Goal: Task Accomplishment & Management: Complete application form

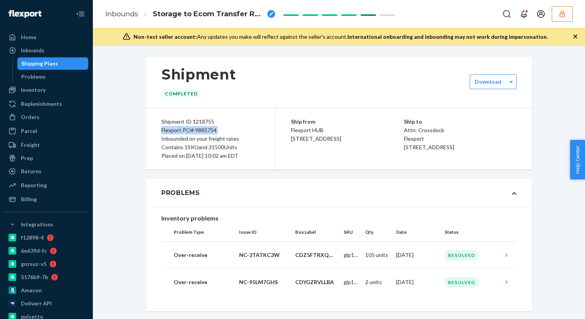
click at [560, 20] on button "button" at bounding box center [562, 13] width 21 height 15
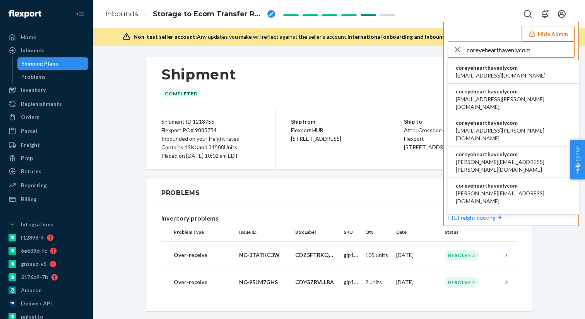
type input "coreyehearthavenlycom"
click at [489, 72] on span "acummings+cz@havenly.com" at bounding box center [501, 76] width 90 height 8
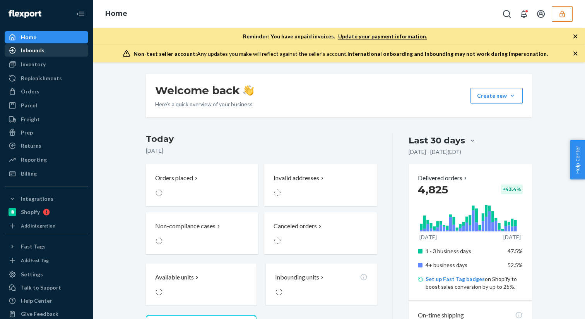
click at [57, 51] on div "Inbounds" at bounding box center [46, 50] width 82 height 11
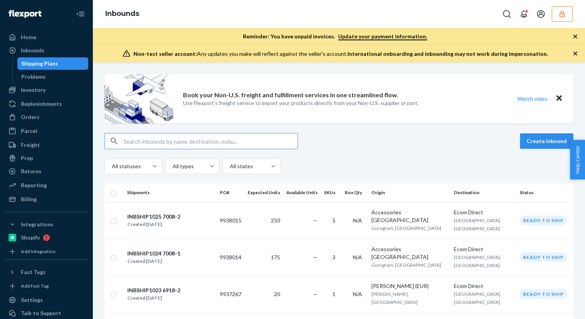
type input "9848846"
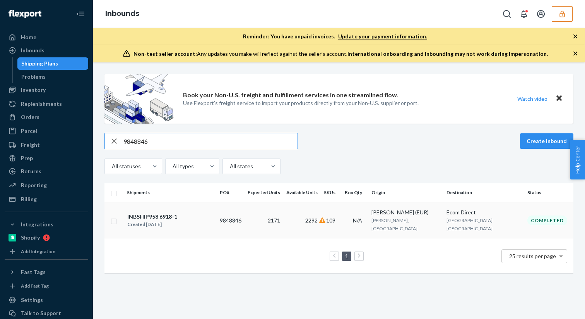
type input "9848846"
click at [276, 217] on td "2171" at bounding box center [264, 220] width 39 height 37
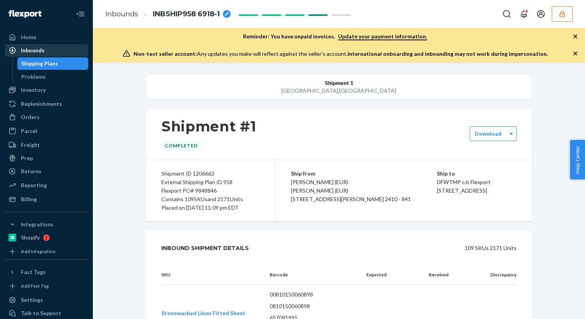
click at [40, 48] on div "Inbounds" at bounding box center [33, 50] width 24 height 8
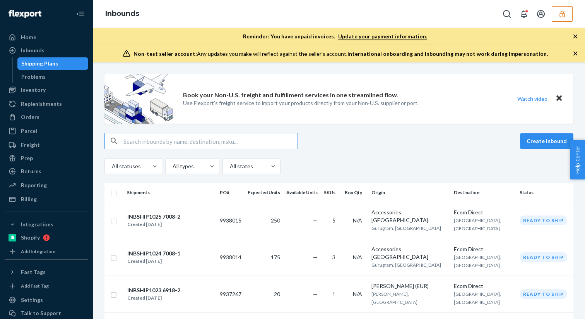
type input "9848847"
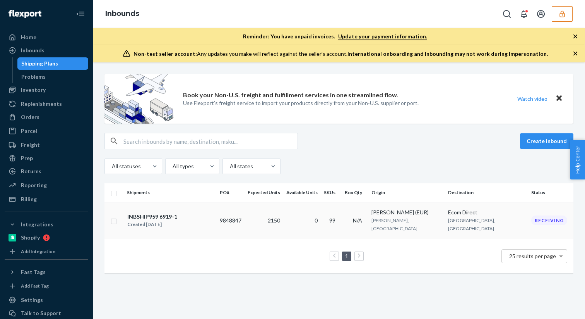
click at [183, 218] on div "INBSHIP959 6919-1 Created Jul 8, 2025" at bounding box center [170, 220] width 87 height 16
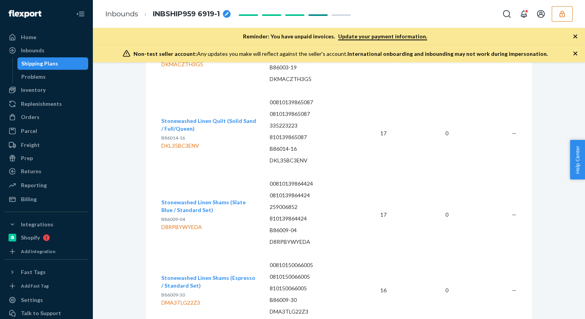
scroll to position [296, 0]
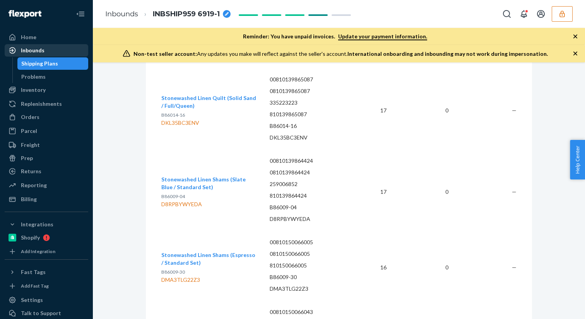
click at [60, 51] on div "Inbounds" at bounding box center [46, 50] width 82 height 11
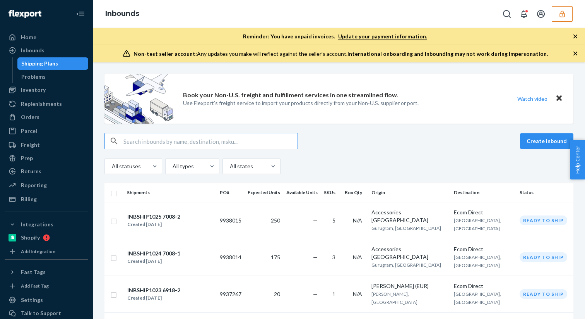
type input "9918456"
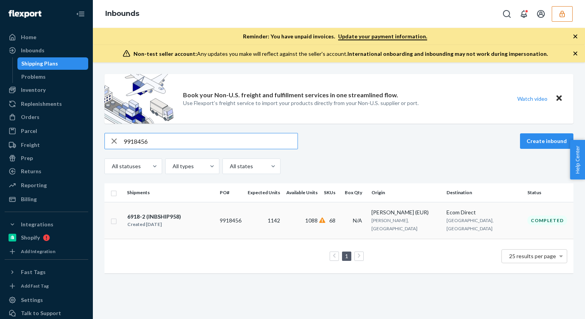
type input "9918456"
click at [193, 220] on div "6918-2 (INBSHIP958) Created Aug 29, 2025" at bounding box center [170, 220] width 87 height 16
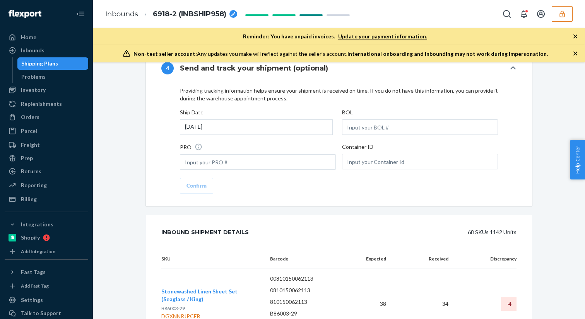
scroll to position [1051, 0]
click at [42, 57] on link "Shipping Plans" at bounding box center [52, 63] width 71 height 12
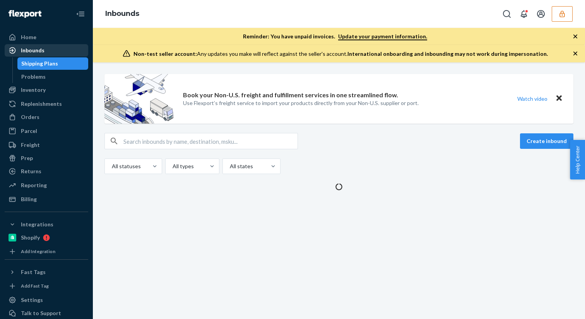
click at [41, 50] on div "Inbounds" at bounding box center [33, 50] width 24 height 8
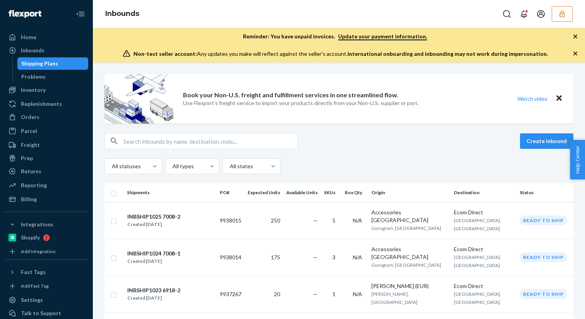
click at [142, 137] on input "text" at bounding box center [210, 140] width 174 height 15
paste input "9848846"
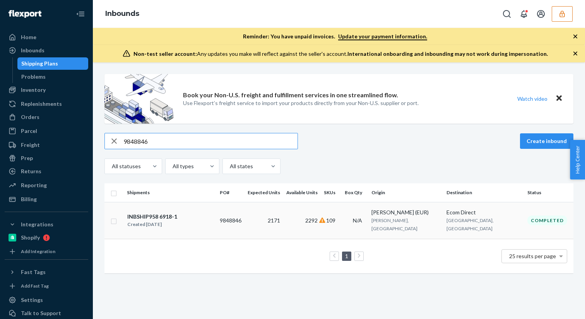
type input "9848846"
click at [190, 216] on div "INBSHIP958 6918-1 Created Jul 8, 2025" at bounding box center [170, 220] width 87 height 16
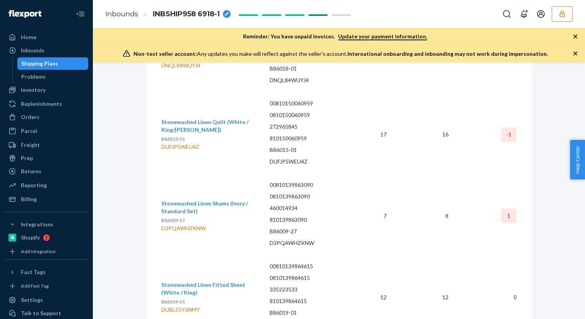
scroll to position [517, 0]
click at [185, 147] on div "DUFJP5WEU4Z" at bounding box center [209, 146] width 96 height 8
copy div "DUFJP5WEU4Z"
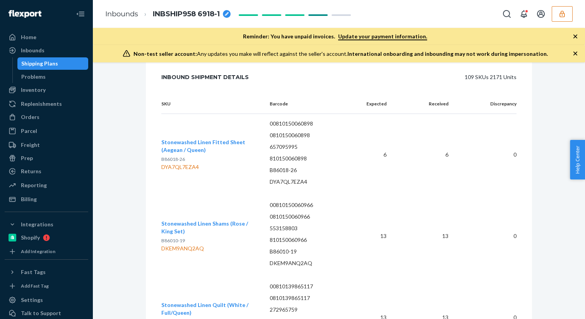
scroll to position [0, 0]
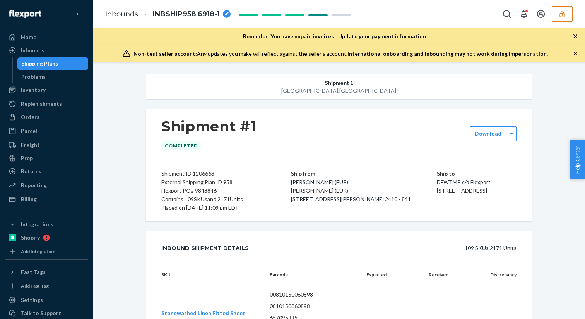
click at [204, 193] on div "Flexport PO# 9848846" at bounding box center [210, 190] width 98 height 9
copy div "9848846"
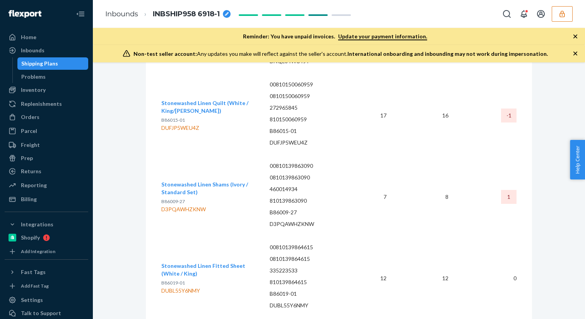
scroll to position [537, 0]
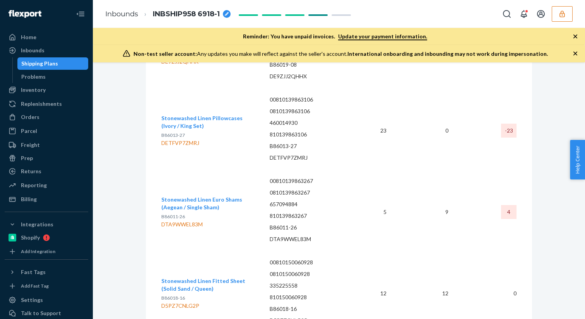
scroll to position [932, 0]
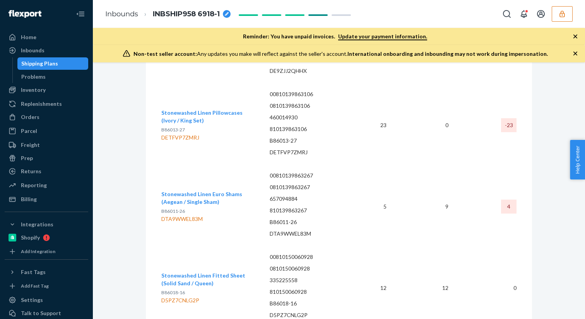
click at [185, 136] on div "DETFVP7ZMRJ" at bounding box center [209, 138] width 96 height 8
copy div "DETFVP7ZMRJ"
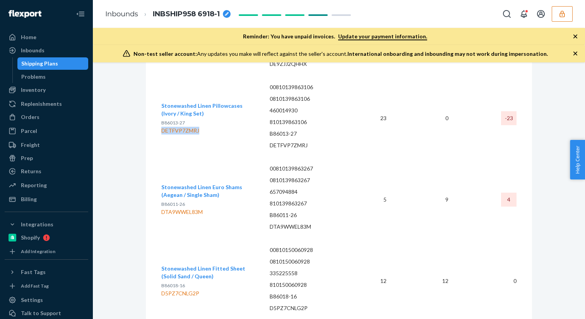
click at [564, 16] on icon "button" at bounding box center [563, 14] width 8 height 8
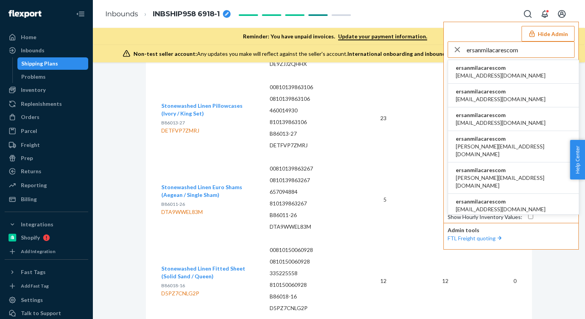
type input "ersanmilacarescom"
click at [491, 76] on span "ammar.86q@gmail.com" at bounding box center [501, 76] width 90 height 8
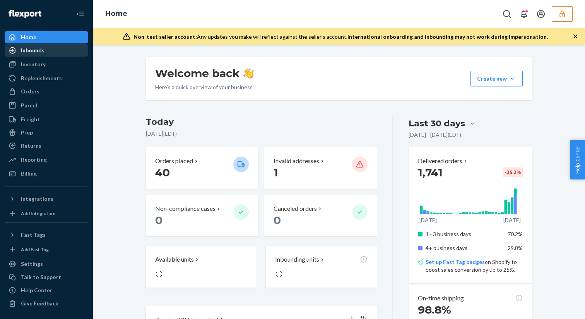
click at [48, 53] on div "Inbounds" at bounding box center [46, 50] width 82 height 11
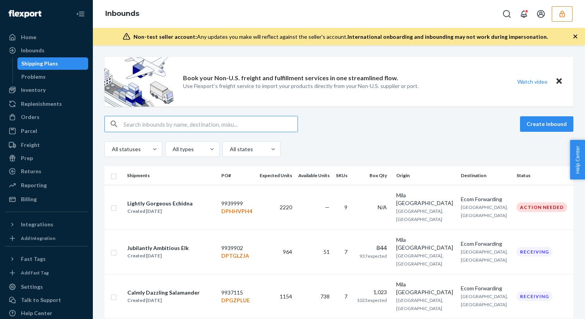
type input "9921513"
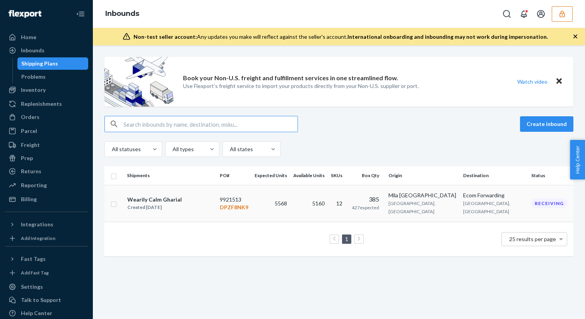
click at [217, 202] on td "Wearily Calm Gharial Created Sep 2, 2025" at bounding box center [170, 203] width 93 height 37
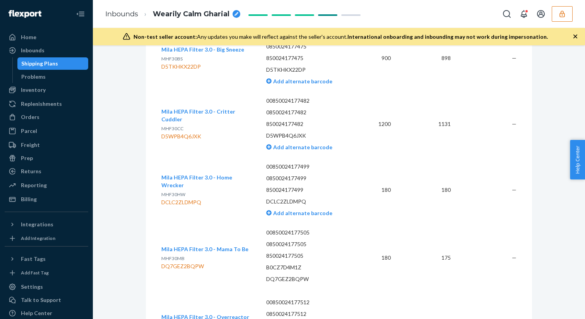
scroll to position [1764, 0]
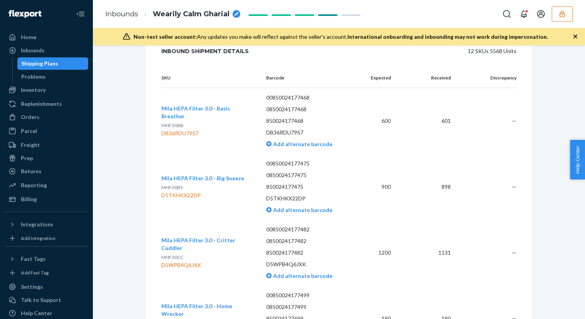
click at [186, 191] on div "D5TKHKX22DP" at bounding box center [202, 195] width 83 height 8
copy div "D5TKHKX22DP"
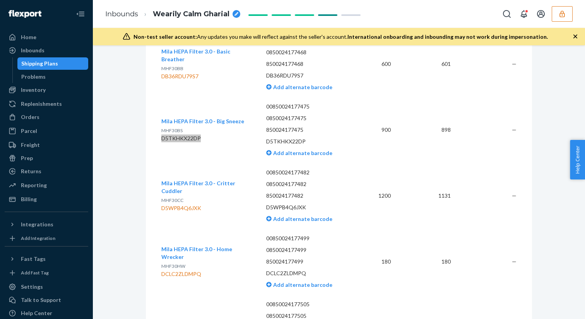
scroll to position [1747, 0]
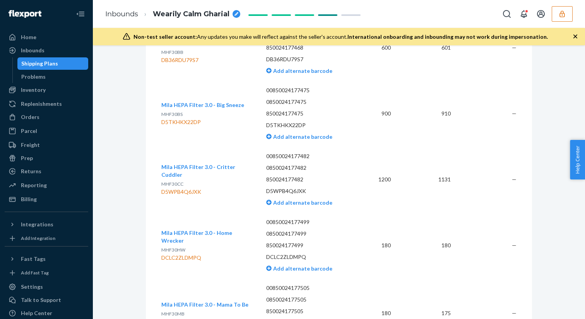
scroll to position [1838, 0]
click at [194, 187] on div "D5WPB4Q6JXK" at bounding box center [207, 191] width 93 height 8
copy div "D5WPB4Q6JXK"
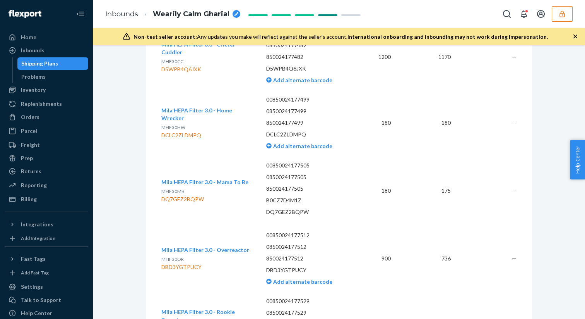
scroll to position [1971, 0]
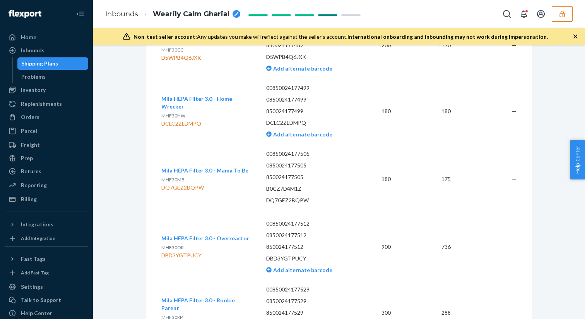
click at [189, 183] on div "DQ7GEZ2BQPW" at bounding box center [204, 187] width 87 height 8
copy div "DQ7GEZ2BQPW"
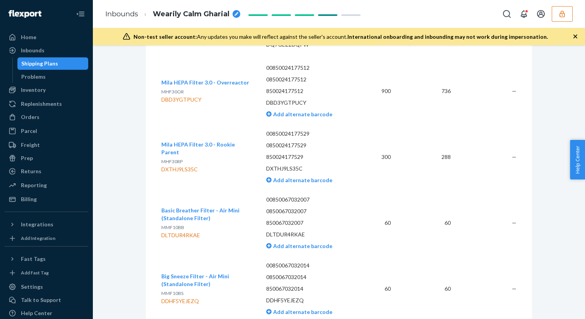
scroll to position [2128, 0]
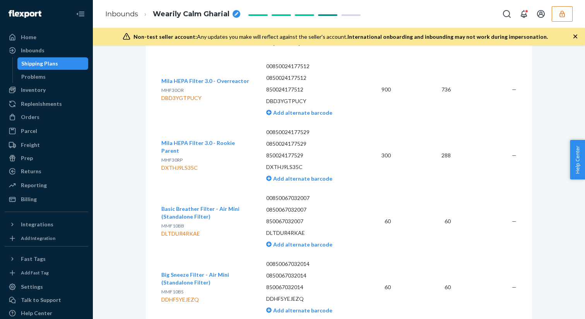
click at [185, 164] on div "DXTHJ9LS35C" at bounding box center [207, 168] width 93 height 8
copy div "DXTHJ9LS35C"
click at [560, 17] on icon "button" at bounding box center [563, 14] width 8 height 8
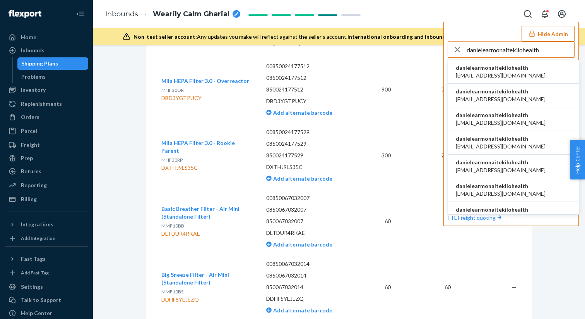
type input "danielearmonaitekilohealth"
click at [488, 75] on span "ac.enriquez98@gmail.com" at bounding box center [501, 76] width 90 height 8
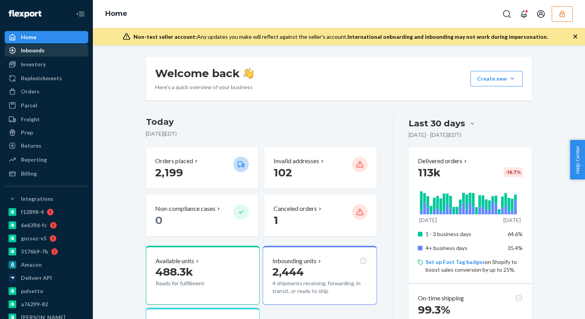
click at [26, 46] on div "Inbounds" at bounding box center [46, 50] width 82 height 11
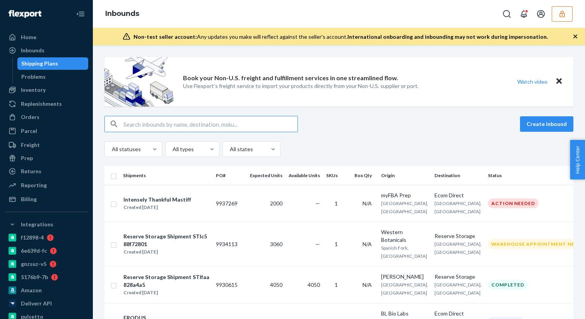
type input "9898826"
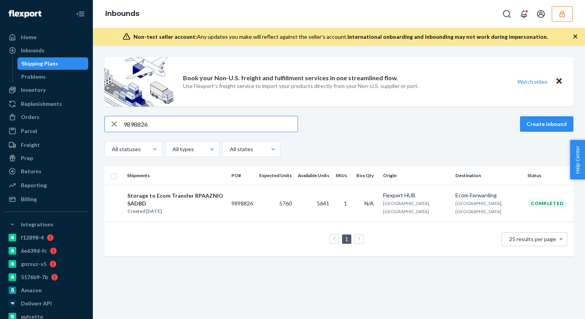
type input "9898826"
click at [559, 12] on icon "button" at bounding box center [563, 14] width 8 height 8
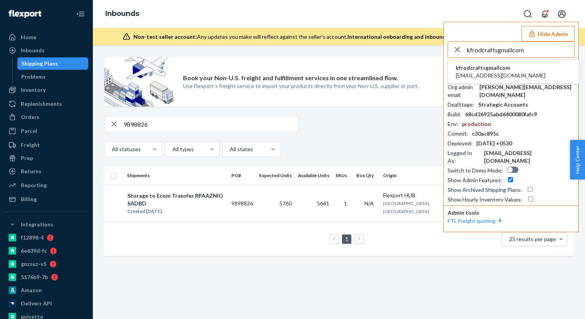
type input "kfrodcraftsgmailcom"
click at [491, 75] on span "[EMAIL_ADDRESS][DOMAIN_NAME]" at bounding box center [501, 76] width 90 height 8
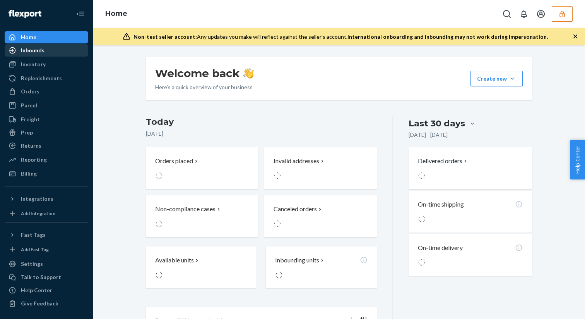
click at [65, 47] on div "Inbounds" at bounding box center [46, 50] width 82 height 11
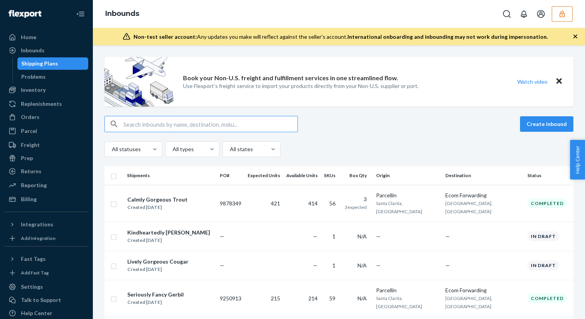
type input "9878349"
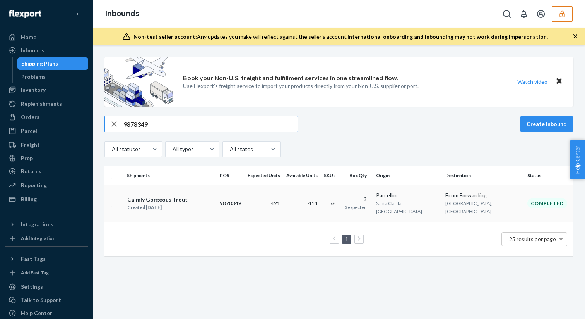
type input "9878349"
click at [245, 197] on td "9878349" at bounding box center [231, 203] width 28 height 37
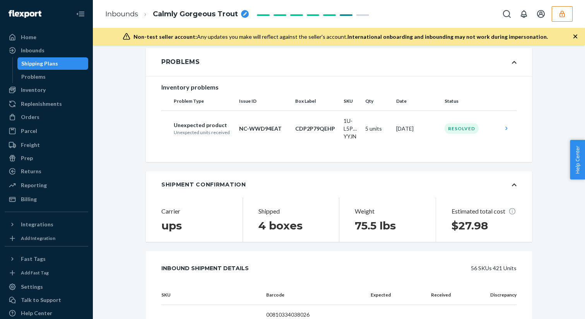
scroll to position [254, 0]
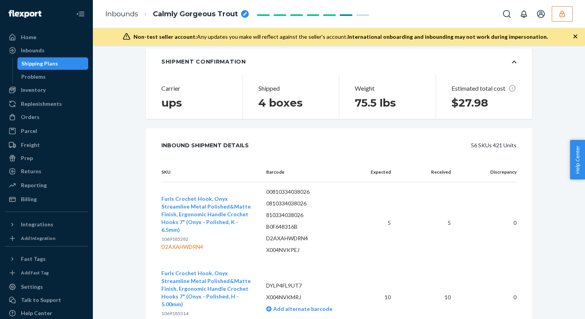
click at [568, 14] on button "button" at bounding box center [562, 13] width 21 height 15
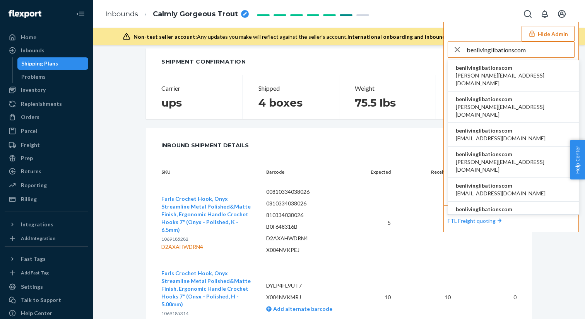
type input "benlivinglibationscom"
click at [484, 72] on span "andrew@livinglibations.com" at bounding box center [513, 79] width 115 height 15
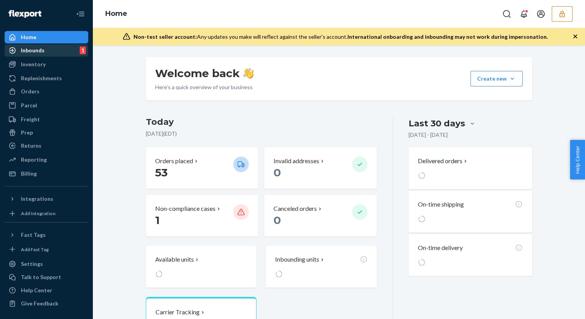
click at [40, 53] on div "Inbounds" at bounding box center [33, 50] width 24 height 8
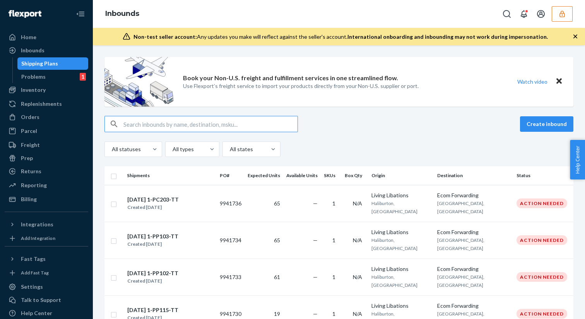
type input "9698763"
click at [171, 127] on input "text" at bounding box center [210, 123] width 174 height 15
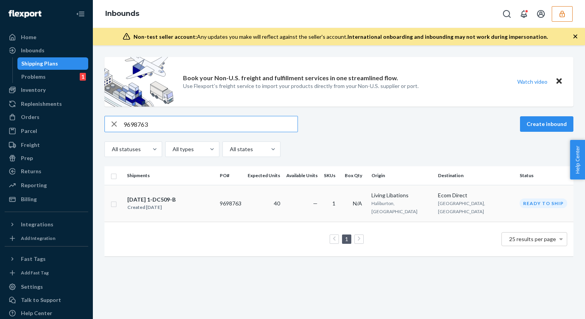
type input "9698763"
click at [211, 201] on div "04.15.2025 1-DC509-B Created Apr 15, 2025" at bounding box center [170, 203] width 87 height 16
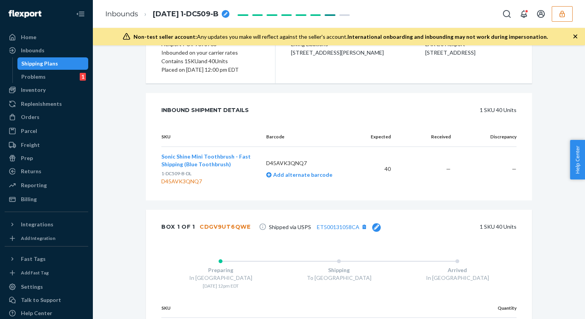
scroll to position [190, 0]
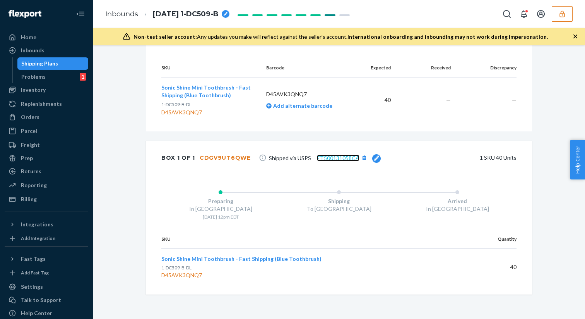
click at [338, 158] on link "ET500131058CA" at bounding box center [338, 157] width 43 height 7
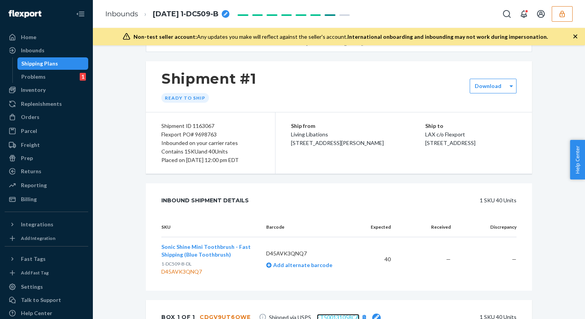
scroll to position [0, 0]
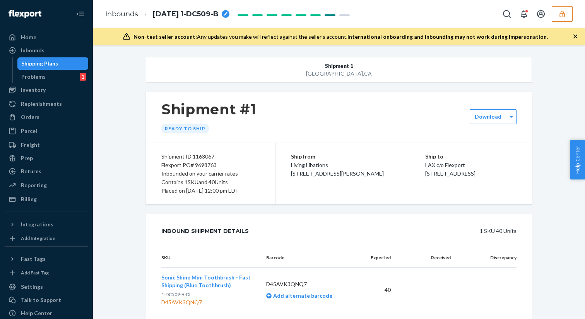
click at [566, 15] on button "button" at bounding box center [562, 13] width 21 height 15
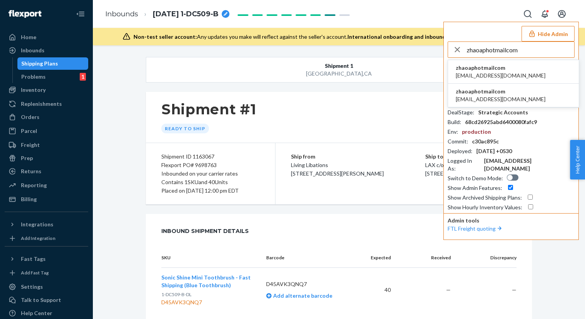
type input "zhaoaphotmailcom"
click at [473, 69] on span "zhaoaphotmailcom" at bounding box center [501, 68] width 90 height 8
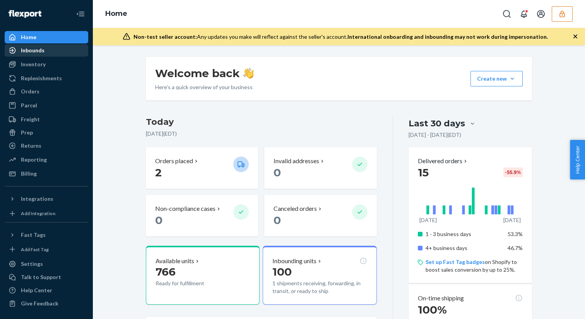
click at [45, 49] on div "Inbounds" at bounding box center [46, 50] width 82 height 11
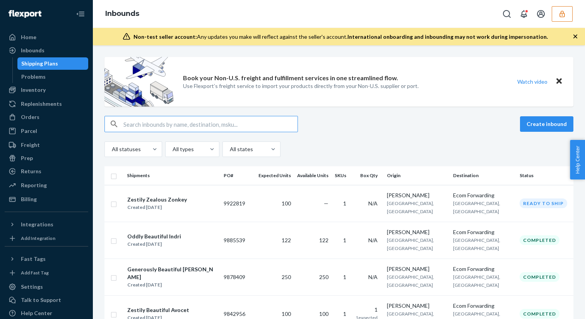
type input "9885539"
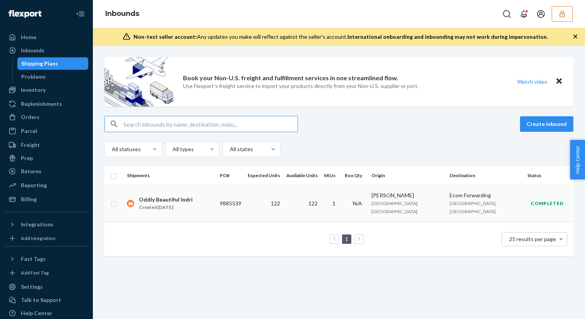
click at [197, 202] on div "Oddly Beautiful Indri Created [DATE]" at bounding box center [170, 203] width 87 height 16
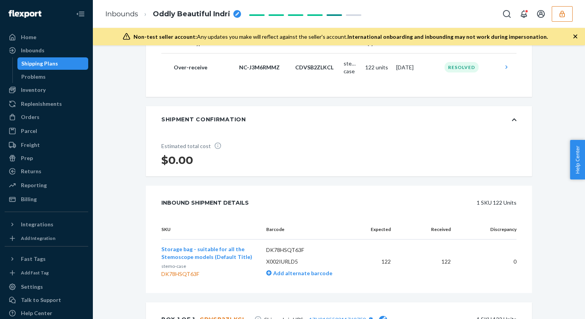
scroll to position [195, 0]
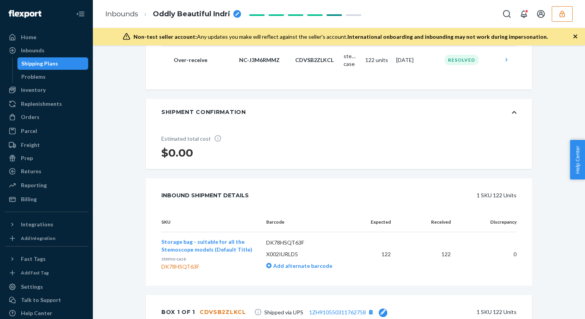
click at [515, 111] on icon at bounding box center [514, 112] width 5 height 3
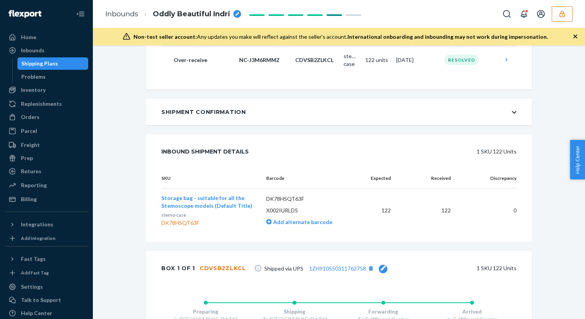
click at [515, 111] on icon at bounding box center [514, 112] width 5 height 5
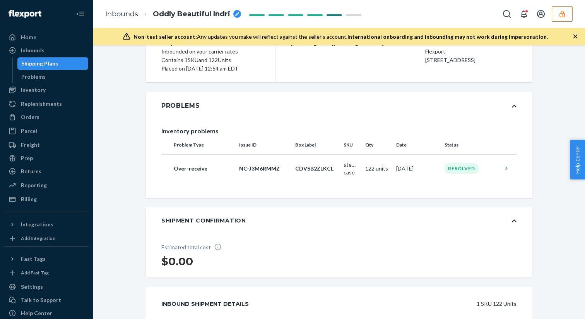
scroll to position [96, 0]
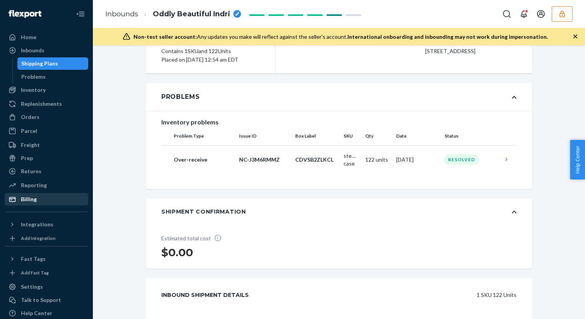
click at [38, 198] on div "Billing" at bounding box center [46, 199] width 82 height 11
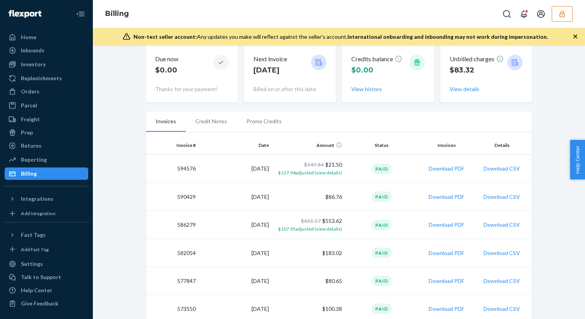
scroll to position [45, 0]
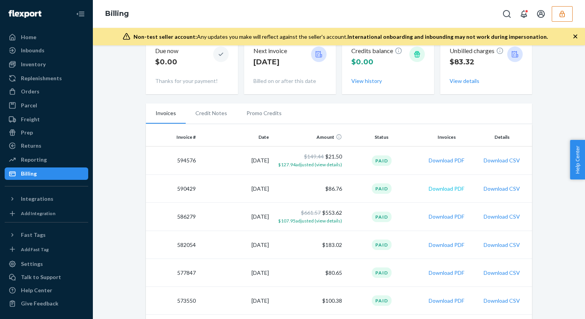
click at [447, 189] on button "Download PDF" at bounding box center [447, 189] width 36 height 8
click at [440, 161] on button "Download PDF" at bounding box center [447, 160] width 36 height 8
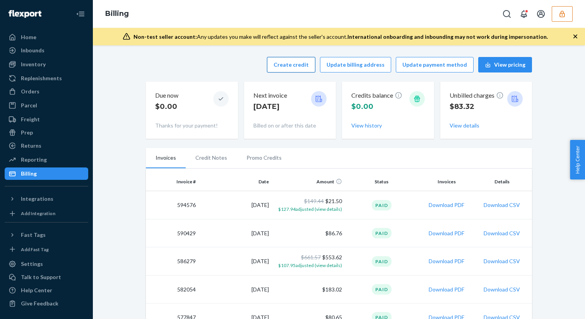
click at [302, 67] on button "Create credit" at bounding box center [291, 64] width 48 height 15
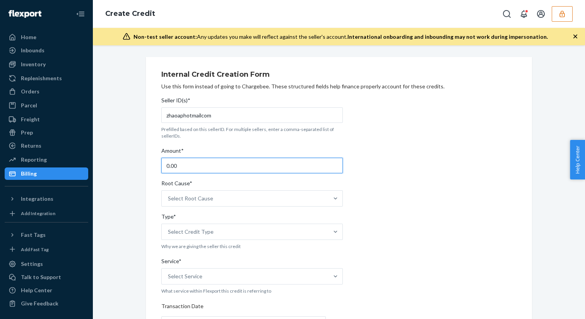
drag, startPoint x: 182, startPoint y: 160, endPoint x: 185, endPoint y: 165, distance: 5.8
click at [185, 165] on input "0.00" at bounding box center [252, 165] width 182 height 15
type input "4.00"
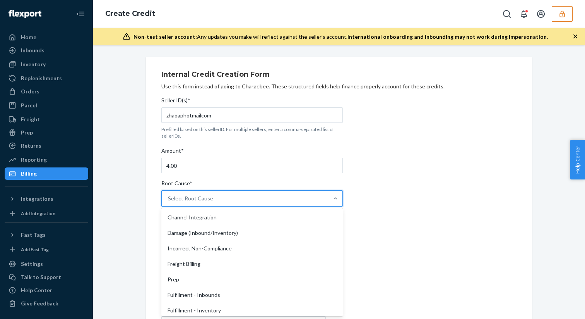
click at [215, 201] on div "Select Root Cause" at bounding box center [245, 197] width 167 height 15
click at [169, 201] on input "Root Cause* option Channel Integration focused, 1 of 29. 29 results available. …" at bounding box center [168, 198] width 1 height 8
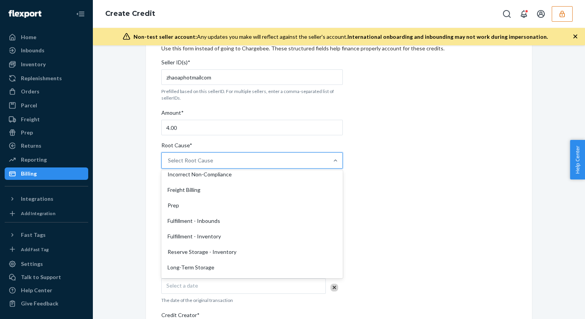
scroll to position [37, 0]
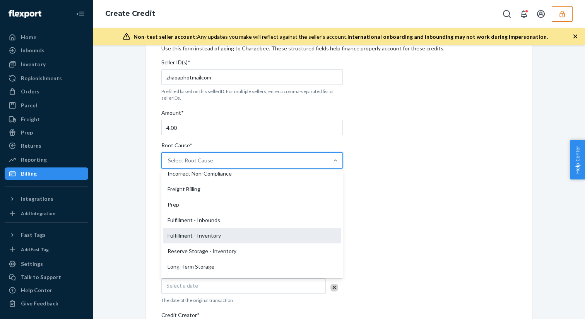
click at [212, 233] on div "Fulfillment - Inventory" at bounding box center [252, 235] width 178 height 15
click at [169, 164] on input "Root Cause* option Fulfillment - Inventory focused, 7 of 29. 29 results availab…" at bounding box center [168, 160] width 1 height 8
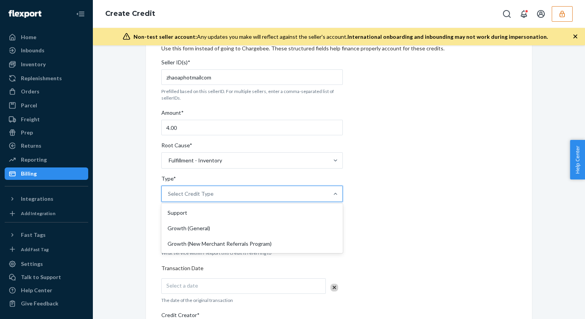
click at [237, 196] on div "Select Credit Type" at bounding box center [245, 193] width 167 height 15
click at [169, 196] on input "Type* option Support focused, 1 of 3. 3 results available. Use Up and Down to c…" at bounding box center [168, 194] width 1 height 8
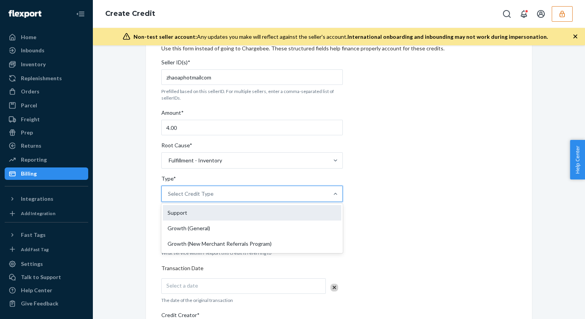
click at [209, 213] on div "Support" at bounding box center [252, 212] width 178 height 15
click at [169, 197] on input "Type* option Support focused, 1 of 3. 3 results available. Use Up and Down to c…" at bounding box center [168, 194] width 1 height 8
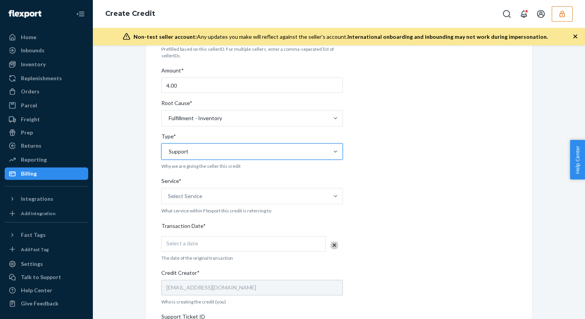
scroll to position [88, 0]
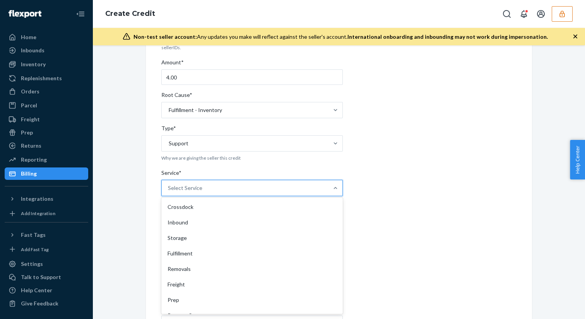
click at [210, 186] on div "Select Service" at bounding box center [245, 187] width 167 height 15
click at [169, 186] on input "Service* option Crossdock focused, 1 of 10. 10 results available. Use Up and Do…" at bounding box center [168, 188] width 1 height 8
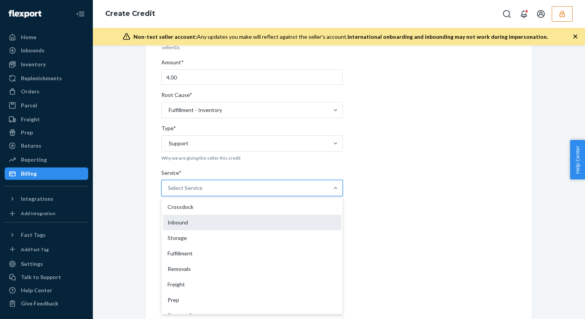
click at [197, 220] on div "Inbound" at bounding box center [252, 221] width 178 height 15
click at [169, 192] on input "Service* option Inbound focused, 2 of 10. 10 results available. Use Up and Down…" at bounding box center [168, 188] width 1 height 8
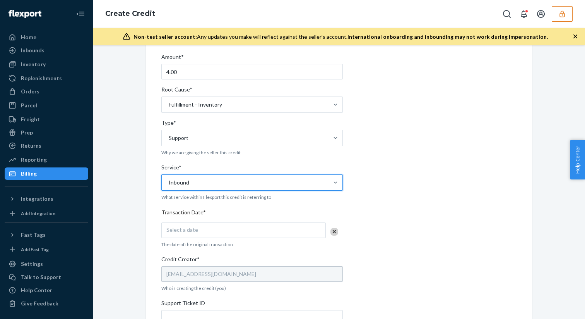
scroll to position [90, 0]
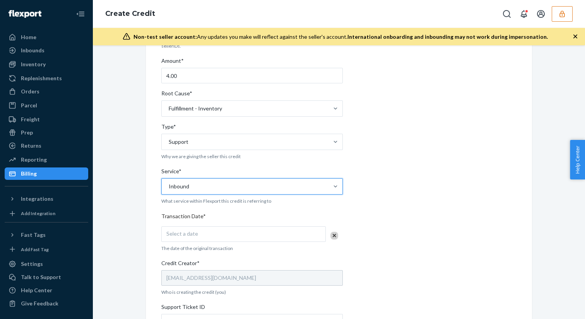
click at [197, 230] on div "Select a date" at bounding box center [243, 233] width 165 height 15
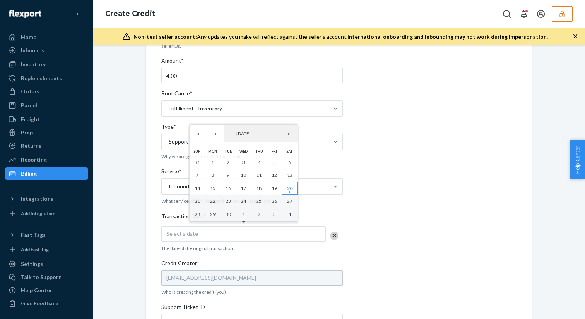
click at [290, 189] on abbr "20" at bounding box center [289, 188] width 5 height 6
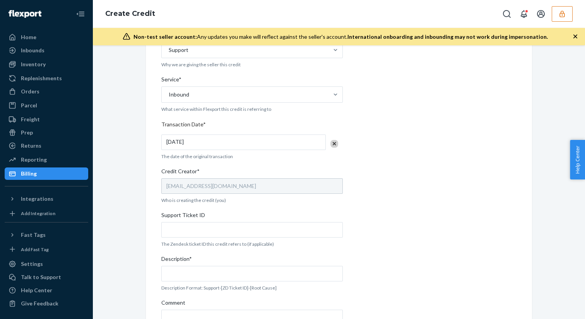
scroll to position [184, 0]
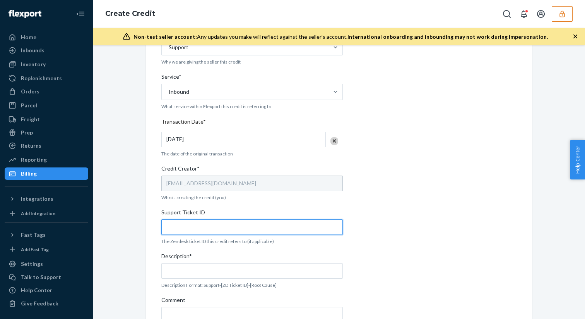
click at [189, 225] on input "Support Ticket ID" at bounding box center [252, 226] width 182 height 15
paste input "[URL][DOMAIN_NAME]"
type input "[URL][DOMAIN_NAME]"
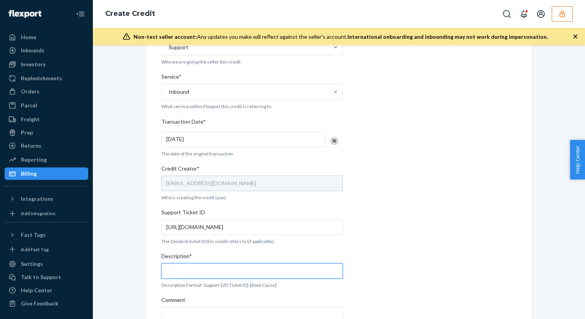
click at [208, 273] on input "Description*" at bounding box center [252, 270] width 182 height 15
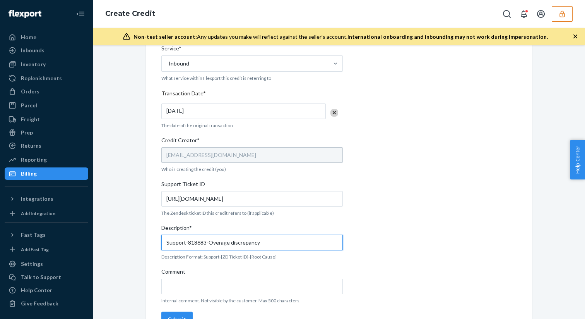
scroll to position [233, 0]
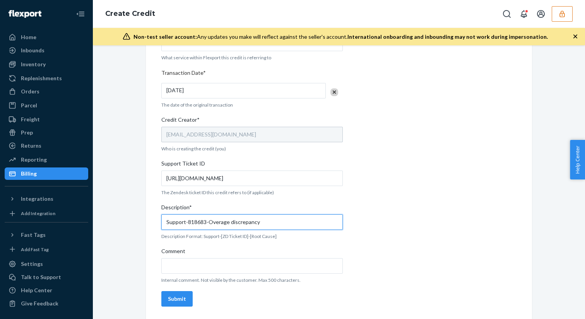
type input "Support-818683-Overage discrepancy"
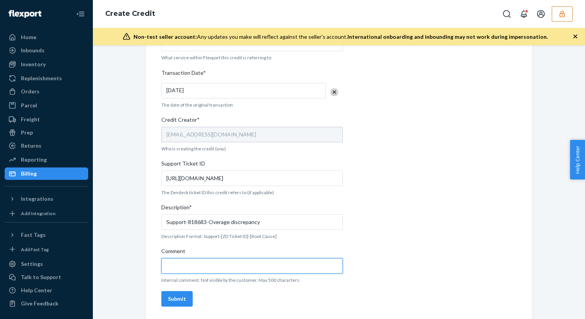
click at [188, 270] on input "Comment" at bounding box center [252, 265] width 182 height 15
type input "T"
type input "O"
type input "The Inbound was charged an overage fee"
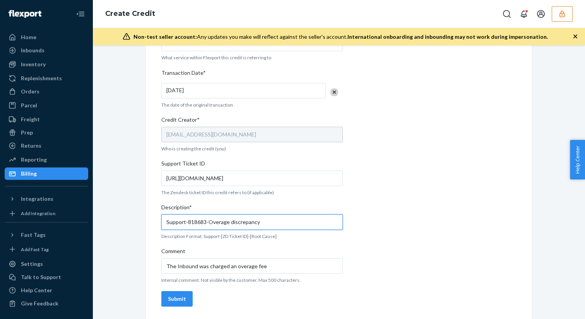
click at [266, 222] on input "Support-818683-Overage discrepancy" at bounding box center [252, 221] width 182 height 15
type input "Support-818683-Non-compliance fee"
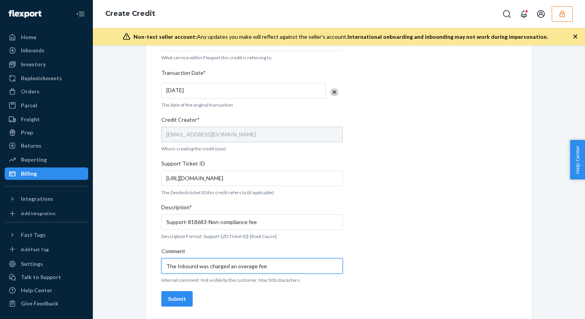
click at [276, 266] on input "The Inbound was charged an overage fee" at bounding box center [252, 265] width 182 height 15
type input "The Inbound was charged an overage fee due to non-compliance but that was inacc…"
click at [182, 298] on div "Submit" at bounding box center [177, 299] width 18 height 8
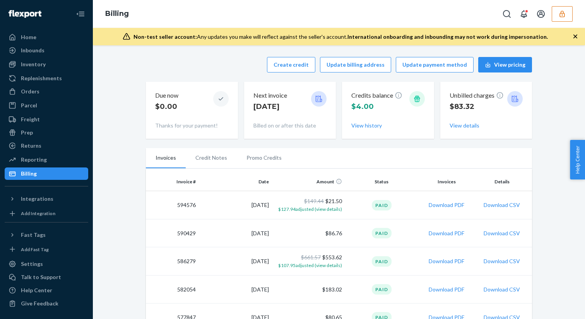
click at [563, 12] on icon "button" at bounding box center [563, 14] width 8 height 8
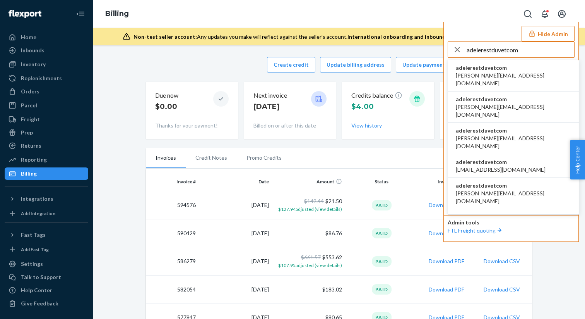
type input "adelerestduvetcom"
click at [473, 72] on span "[PERSON_NAME][EMAIL_ADDRESS][DOMAIN_NAME]" at bounding box center [513, 79] width 115 height 15
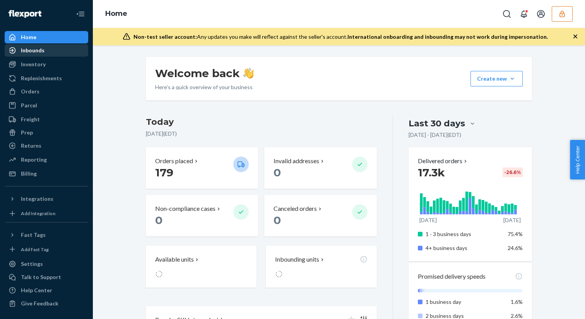
click at [40, 52] on div "Inbounds" at bounding box center [33, 50] width 24 height 8
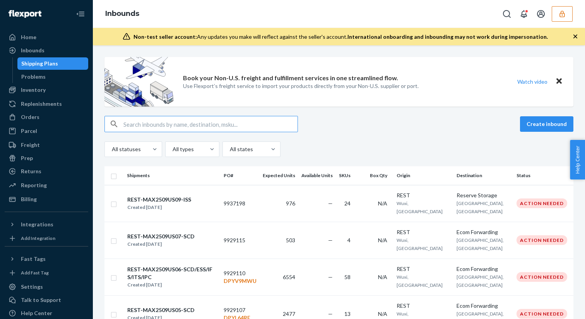
type input "9750233"
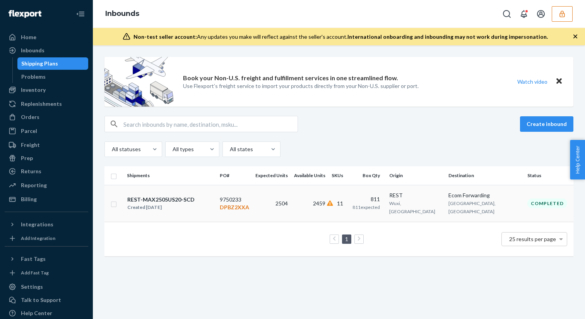
click at [245, 197] on td "9750233 DPBZ2XXA" at bounding box center [235, 203] width 36 height 37
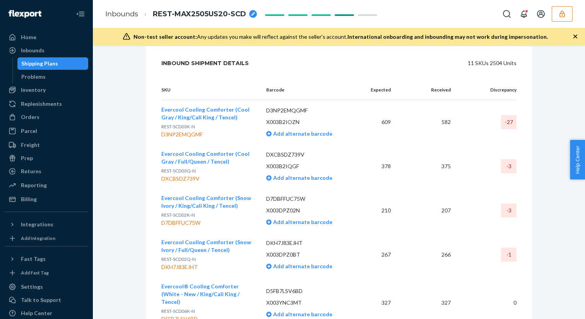
scroll to position [1476, 0]
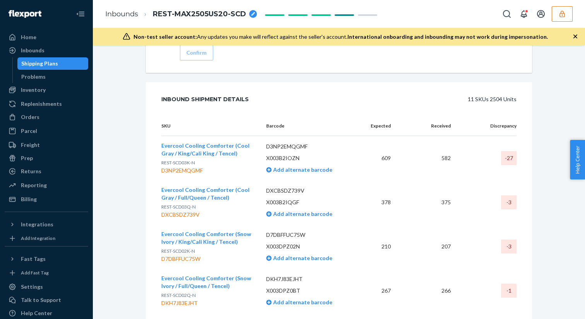
click at [185, 166] on div "D3NP2EMQGMF" at bounding box center [207, 170] width 93 height 8
copy div "D3NP2EMQGMF"
